Goal: Answer question/provide support

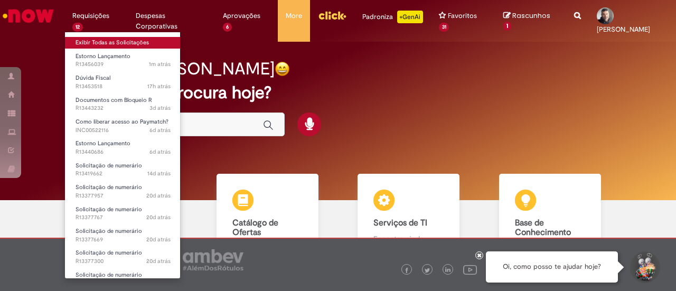
click at [88, 42] on link "Exibir Todas as Solicitações" at bounding box center [123, 43] width 116 height 12
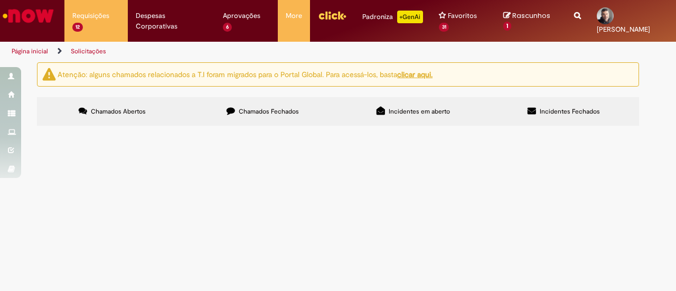
scroll to position [106, 0]
click at [0, 0] on span "Solicito desbloqueio R da NF 9741-650, fornecedor precisa receber o pagamento n…" at bounding box center [0, 0] width 0 height 0
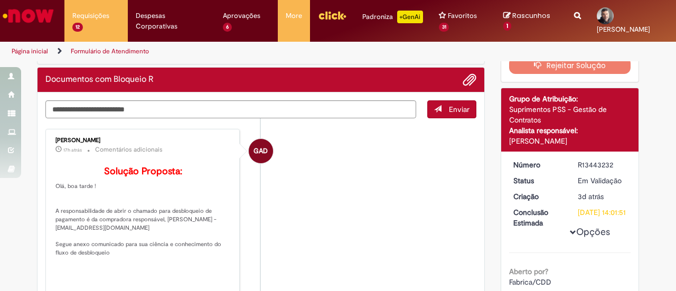
scroll to position [53, 0]
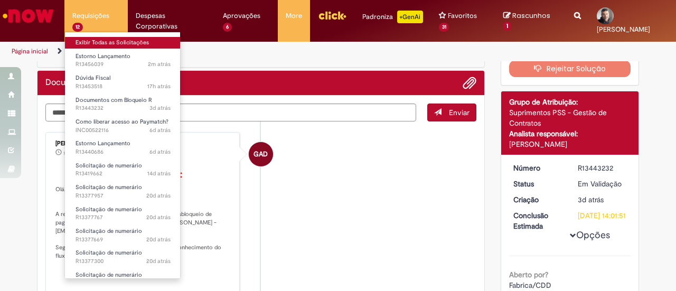
click at [90, 41] on link "Exibir Todas as Solicitações" at bounding box center [123, 43] width 116 height 12
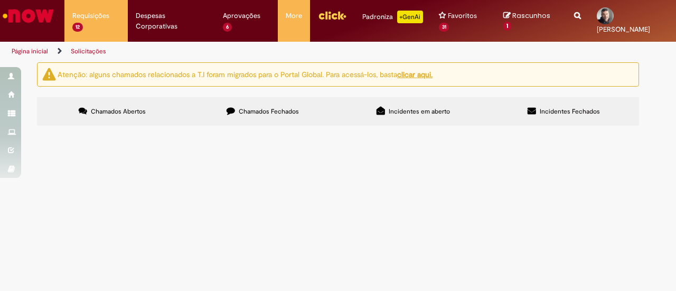
scroll to position [159, 0]
drag, startPoint x: 207, startPoint y: 162, endPoint x: 206, endPoint y: 153, distance: 9.0
click at [0, 0] on td "Solicito o estorno urgente dessa NF- 85299-1 do fornecedor - 3237931 Cod Miro 5…" at bounding box center [0, 0] width 0 height 0
click at [0, 0] on span "Estorno Lançamento" at bounding box center [0, 0] width 0 height 0
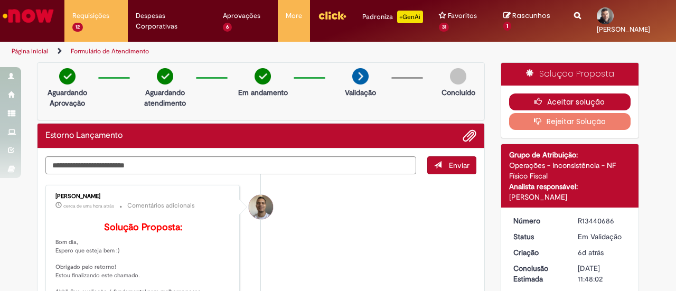
click at [564, 105] on button "Aceitar solução" at bounding box center [570, 102] width 122 height 17
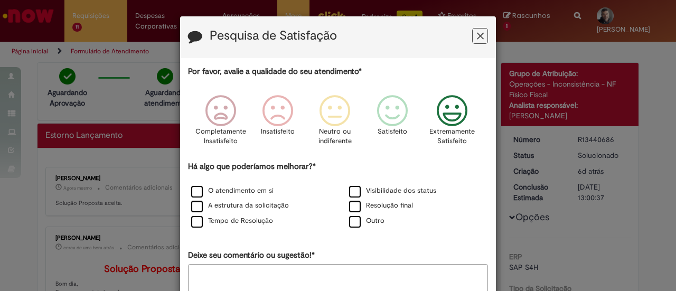
click at [440, 117] on icon "Feedback" at bounding box center [453, 111] width 40 height 32
click at [349, 223] on label "Outro" at bounding box center [366, 221] width 35 height 10
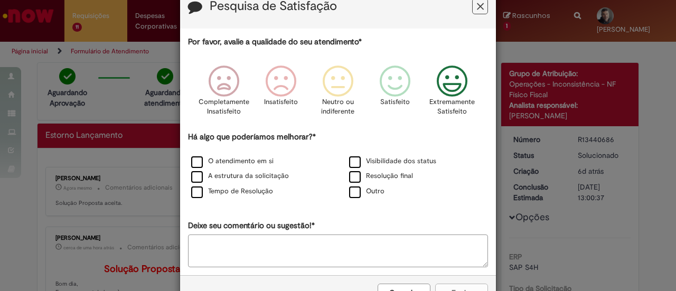
scroll to position [53, 0]
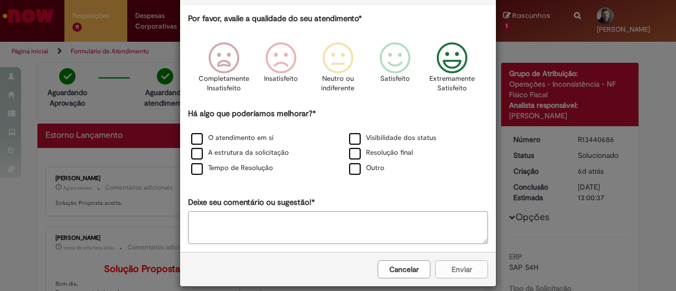
click at [338, 233] on textarea "Deixe seu comentário ou sugestão!*" at bounding box center [338, 227] width 300 height 33
type textarea "*"
drag, startPoint x: 463, startPoint y: 270, endPoint x: 464, endPoint y: 275, distance: 5.3
click at [463, 272] on button "Enviar" at bounding box center [461, 270] width 53 height 18
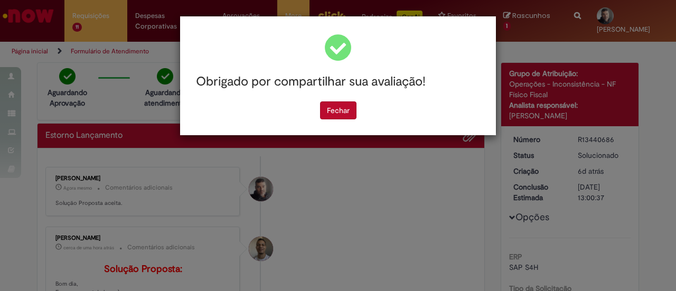
scroll to position [0, 0]
click at [347, 116] on button "Fechar" at bounding box center [338, 110] width 36 height 18
